Goal: Information Seeking & Learning: Find specific fact

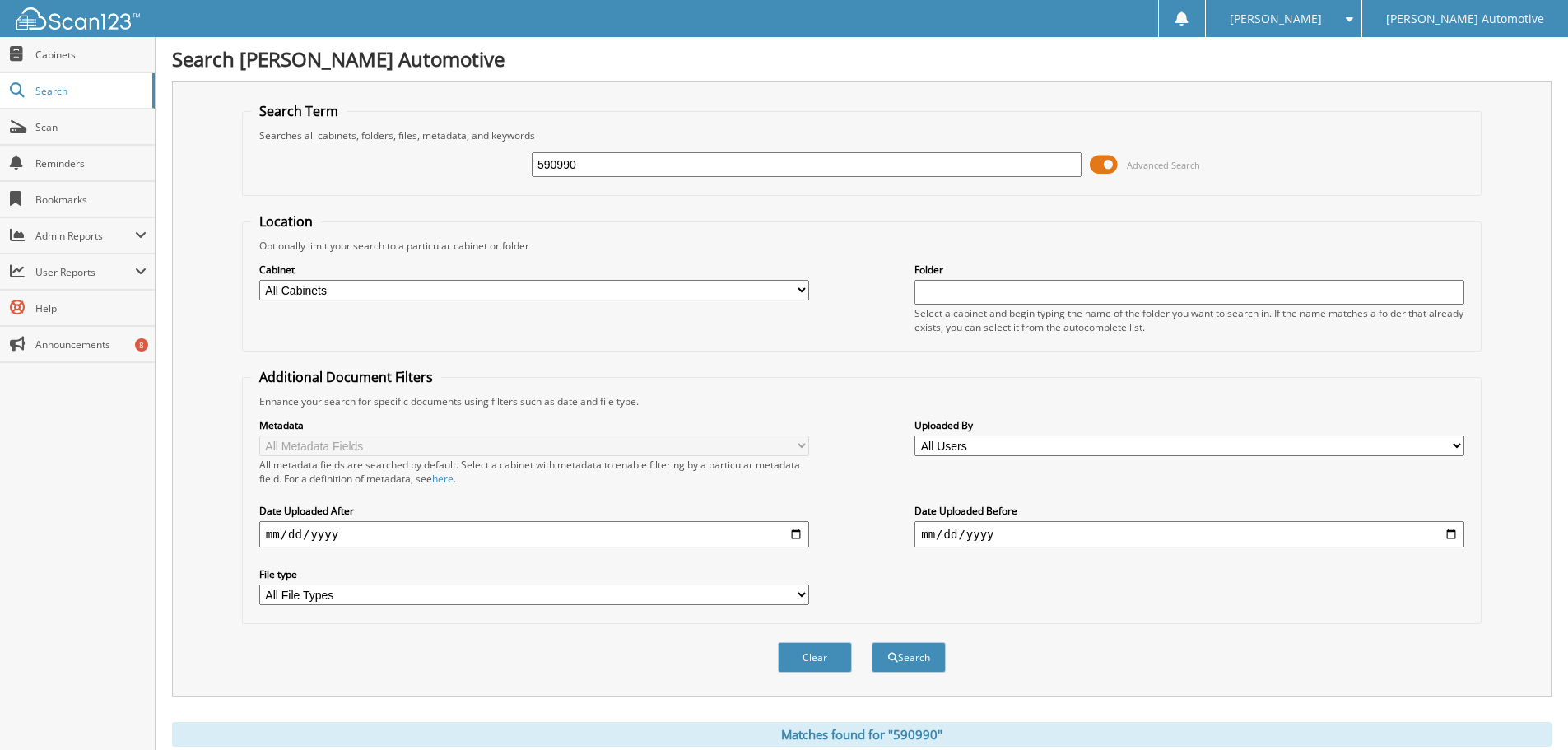
drag, startPoint x: 629, startPoint y: 163, endPoint x: 277, endPoint y: 156, distance: 352.1
click at [277, 156] on div "590990 Advanced Search" at bounding box center [862, 164] width 1222 height 44
type input "567943"
click at [872, 642] on button "Search" at bounding box center [909, 657] width 74 height 30
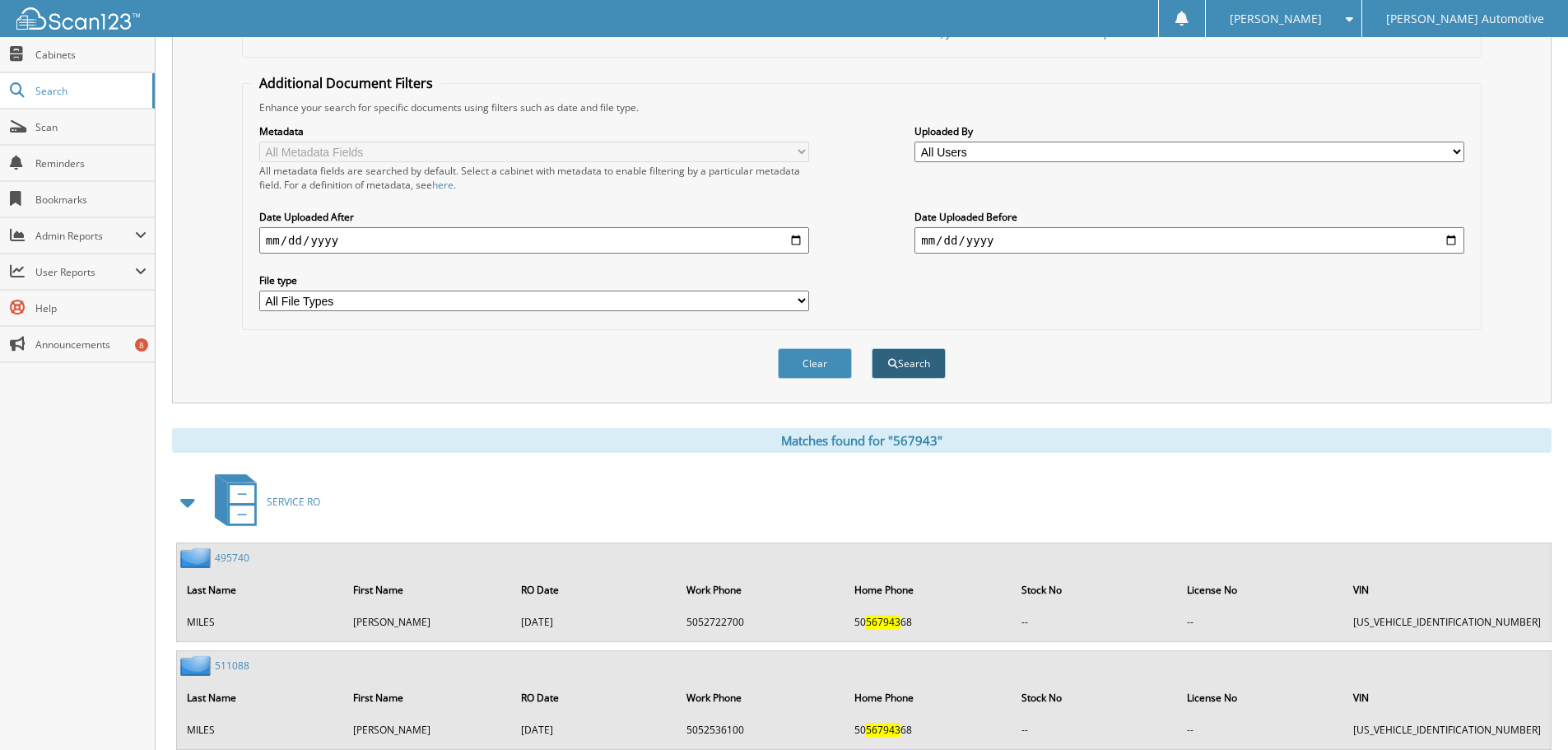
scroll to position [330, 0]
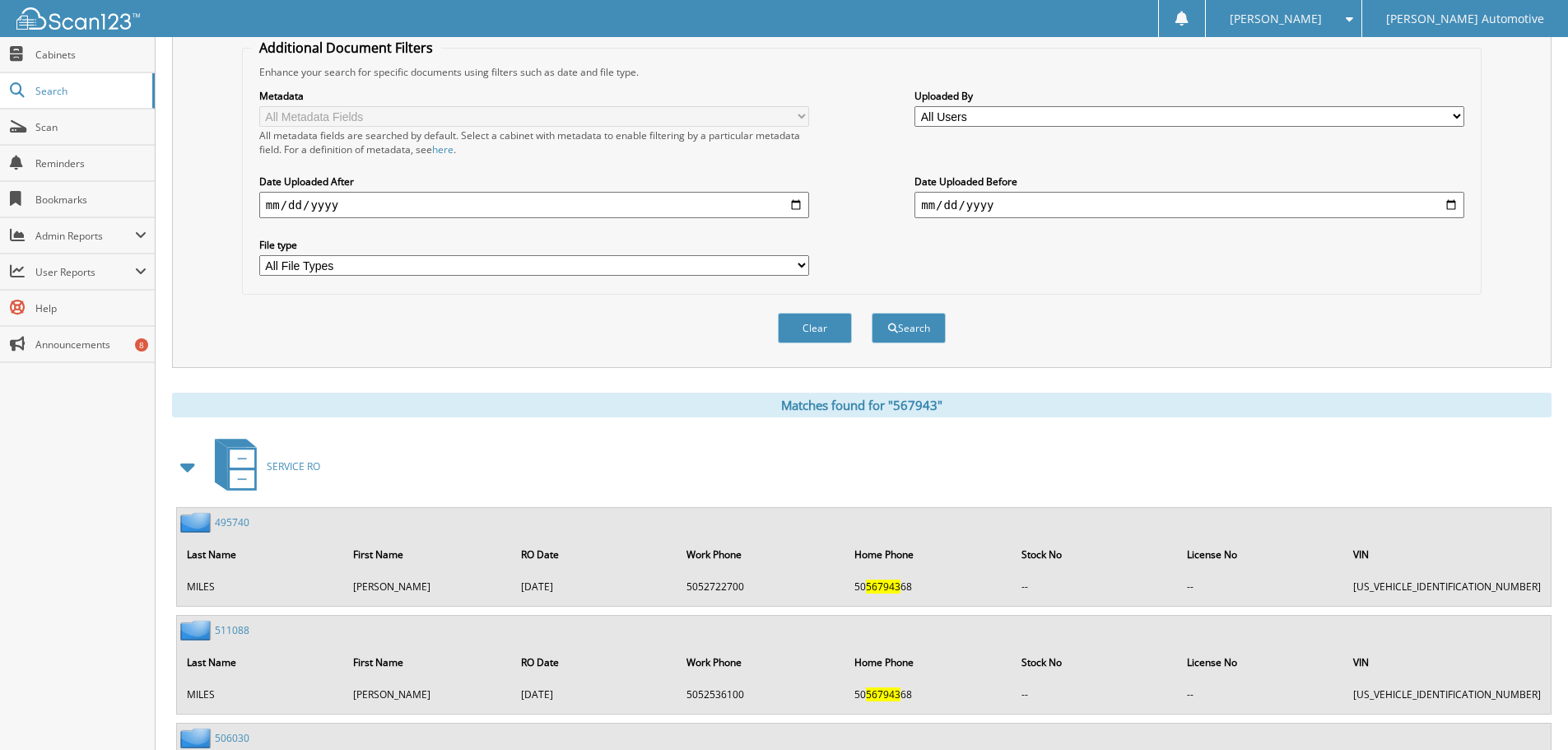
click at [188, 468] on span at bounding box center [189, 466] width 23 height 29
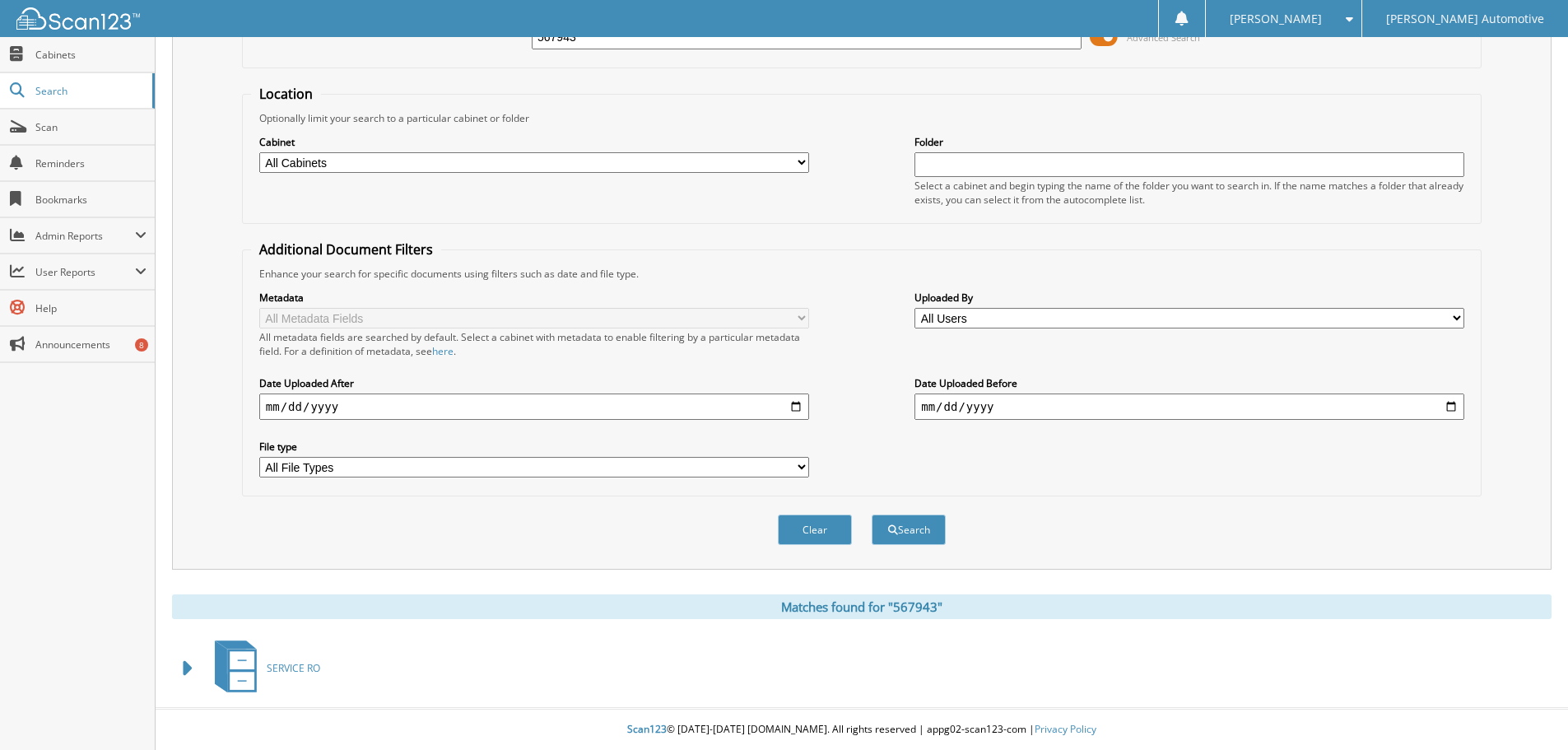
click at [182, 666] on span at bounding box center [189, 669] width 23 height 29
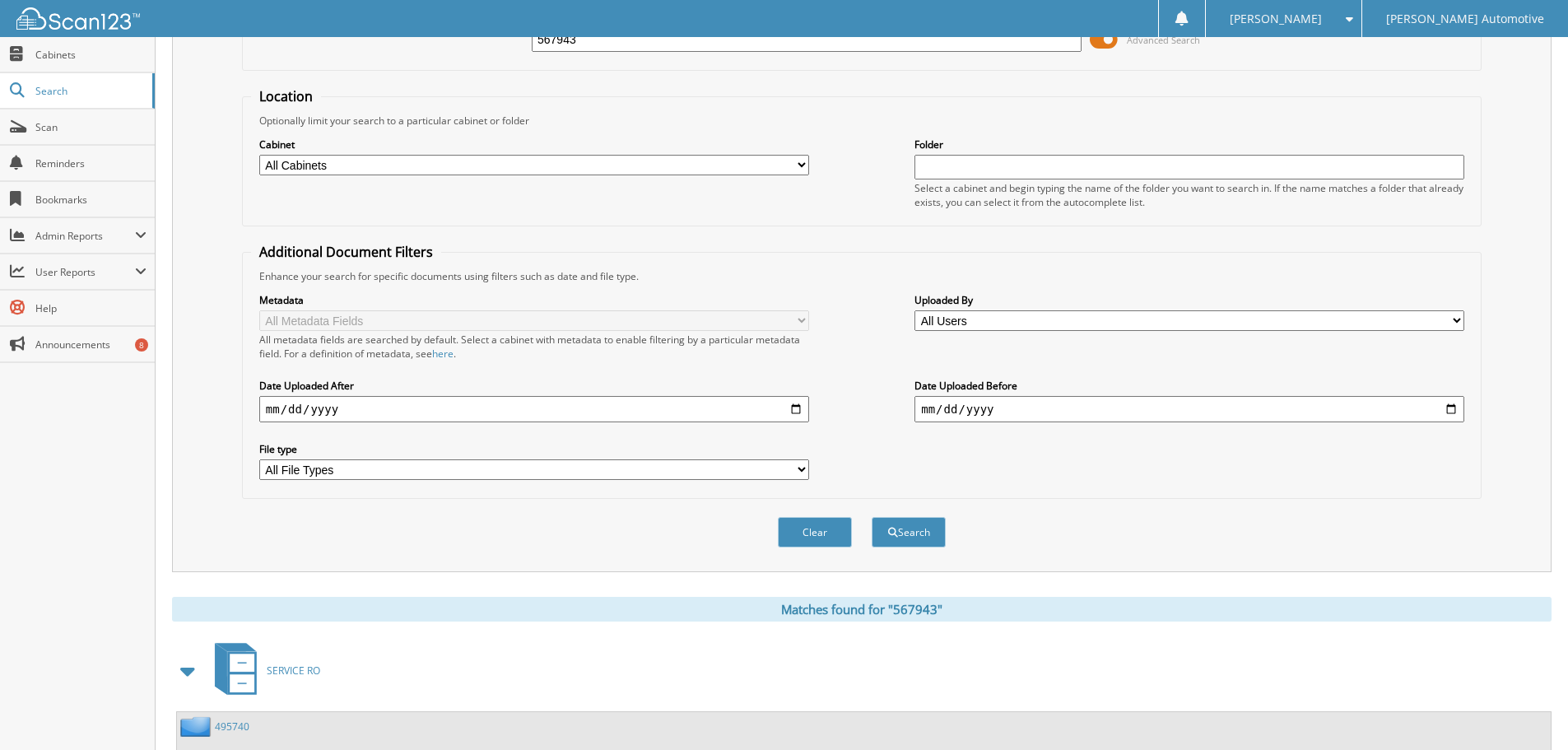
scroll to position [0, 0]
